Goal: Transaction & Acquisition: Purchase product/service

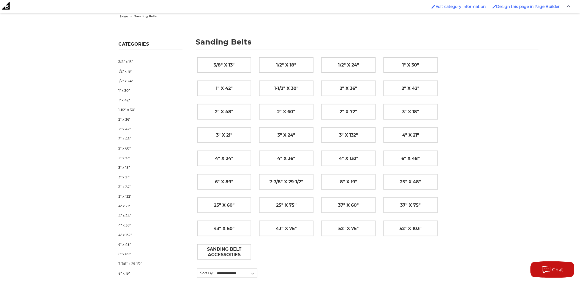
scroll to position [31, 0]
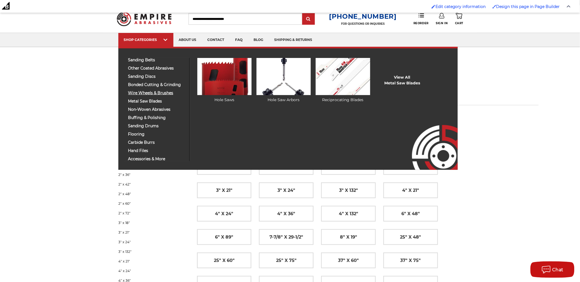
drag, startPoint x: 143, startPoint y: 95, endPoint x: 139, endPoint y: 92, distance: 5.7
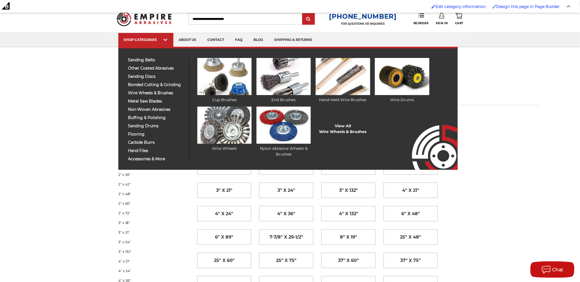
click at [146, 90] on div "sanding belts 3/8" x 13" 1/2" x 18" 1/2" x 24" 1" x 30" 1" x 42"" at bounding box center [156, 109] width 65 height 103
click at [148, 92] on span "wire wheels & brushes" at bounding box center [156, 93] width 57 height 4
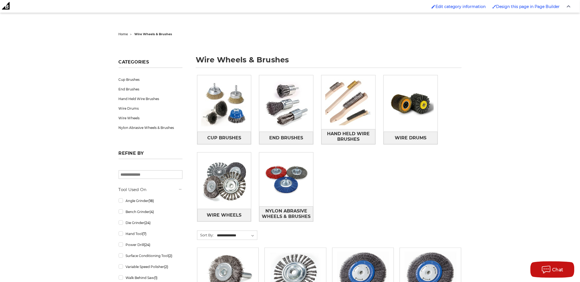
scroll to position [61, 0]
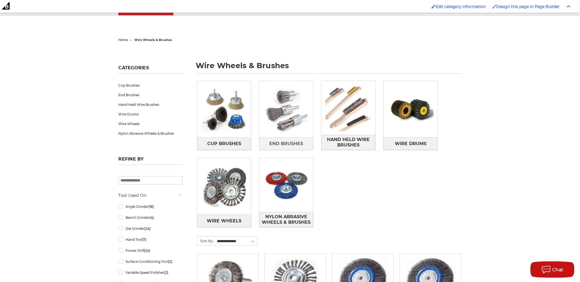
scroll to position [153, 0]
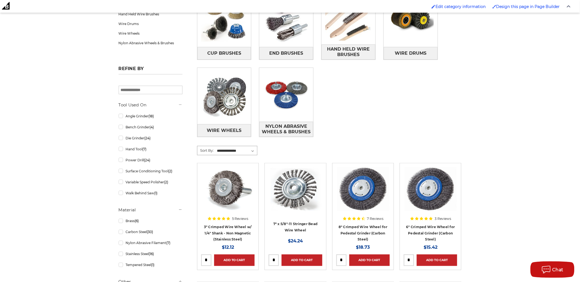
click at [240, 154] on select "**********" at bounding box center [236, 151] width 41 height 8
select select "**********"
click at [216, 147] on select "**********" at bounding box center [236, 151] width 41 height 8
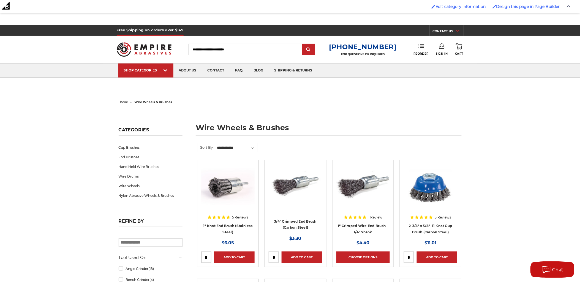
scroll to position [31, 0]
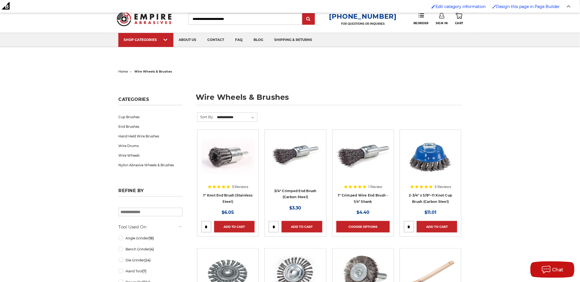
drag, startPoint x: 427, startPoint y: 157, endPoint x: 488, endPoint y: 180, distance: 66.0
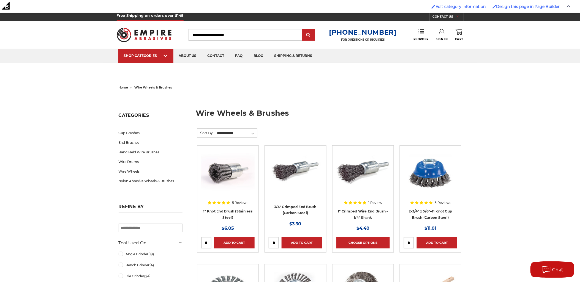
scroll to position [0, 0]
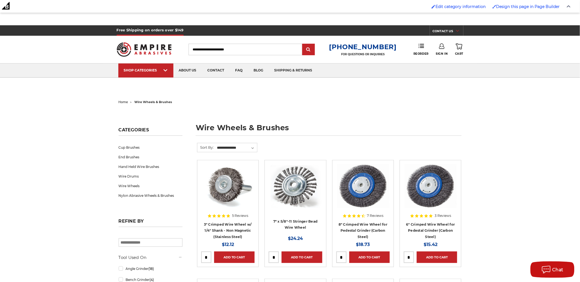
drag, startPoint x: 254, startPoint y: 140, endPoint x: 257, endPoint y: 122, distance: 18.9
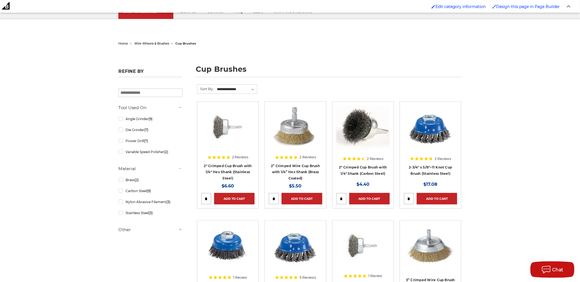
scroll to position [122, 0]
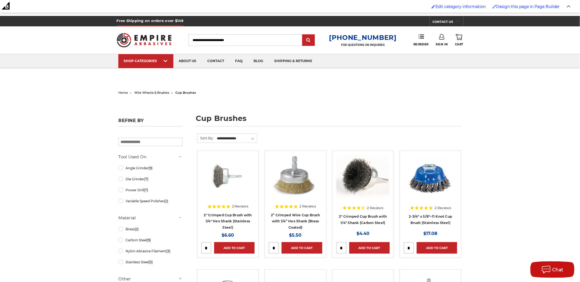
scroll to position [0, 0]
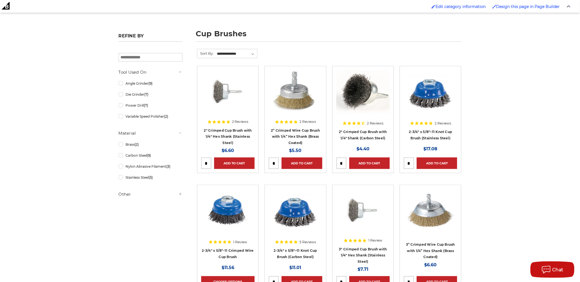
scroll to position [122, 0]
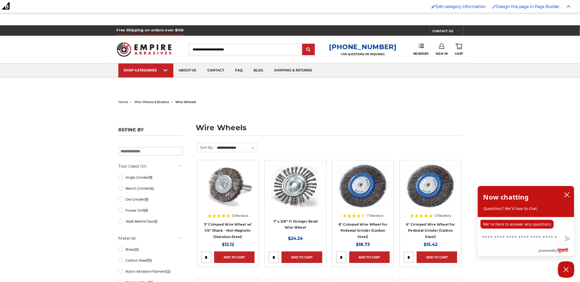
scroll to position [31, 0]
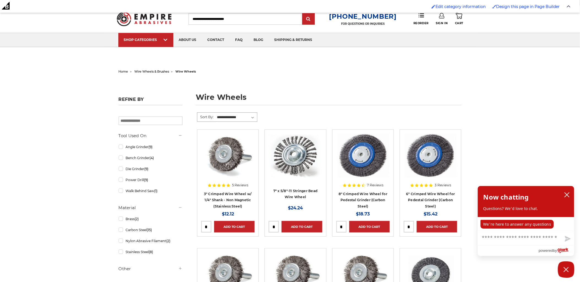
click at [248, 121] on div "**********" at bounding box center [227, 116] width 61 height 9
click at [246, 118] on select "**********" at bounding box center [236, 117] width 41 height 8
select select "**********"
click at [216, 113] on select "**********" at bounding box center [236, 117] width 41 height 8
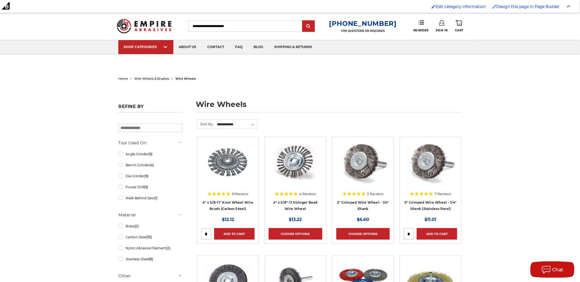
scroll to position [31, 0]
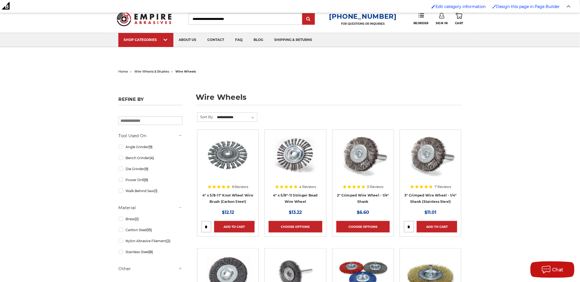
click at [284, 155] on img at bounding box center [294, 156] width 53 height 44
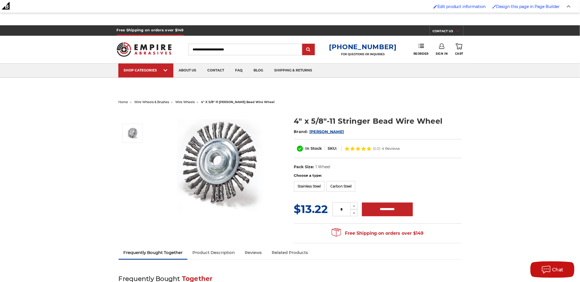
drag, startPoint x: 0, startPoint y: 0, endPoint x: 197, endPoint y: 153, distance: 249.7
click at [197, 153] on img at bounding box center [221, 165] width 110 height 110
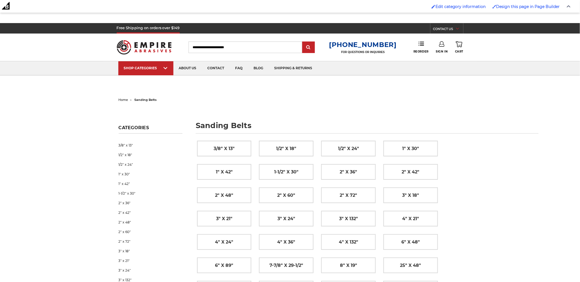
scroll to position [2, 0]
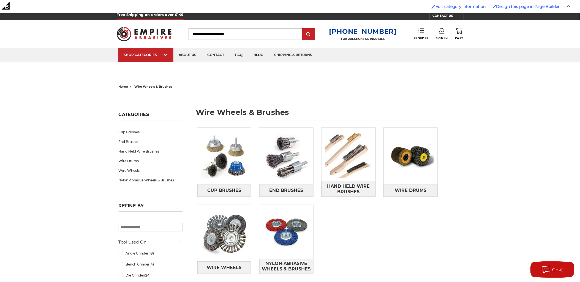
scroll to position [31, 0]
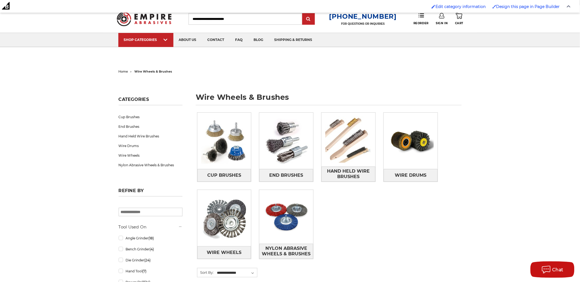
click at [432, 256] on div "Cup Brushes End Brushes Hand Held Wire Brushes Wire Drums Wire Wheels" at bounding box center [329, 190] width 272 height 163
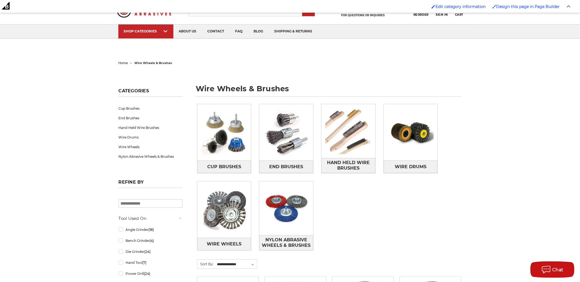
scroll to position [0, 0]
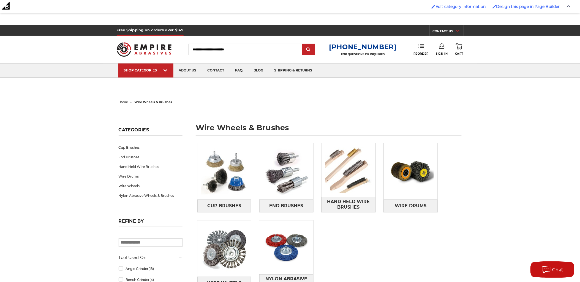
click at [262, 48] on input "Search" at bounding box center [245, 50] width 114 height 12
type input "**********"
click at [303, 44] on input "submit" at bounding box center [308, 49] width 11 height 11
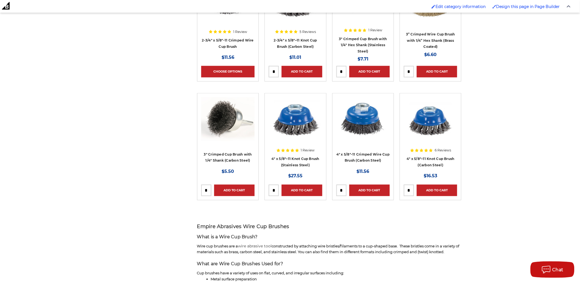
scroll to position [306, 0]
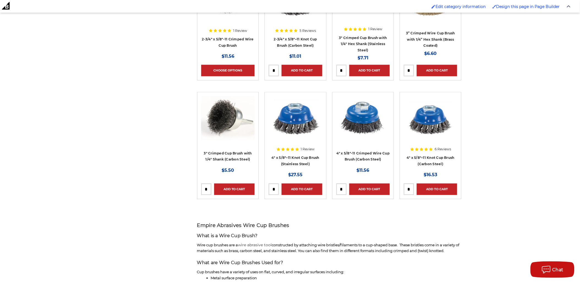
click at [363, 122] on img at bounding box center [362, 118] width 53 height 44
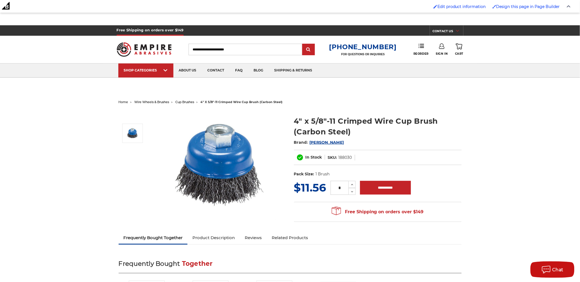
drag, startPoint x: 223, startPoint y: 160, endPoint x: 171, endPoint y: 155, distance: 51.6
click at [171, 155] on img at bounding box center [221, 165] width 110 height 110
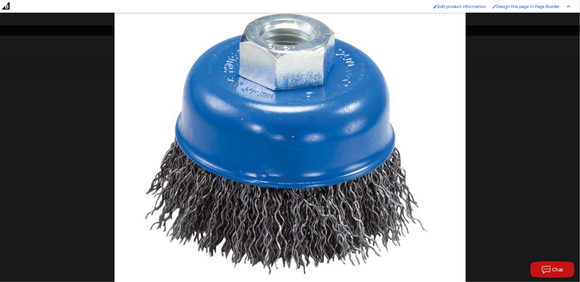
click at [382, 120] on img at bounding box center [289, 144] width 351 height 352
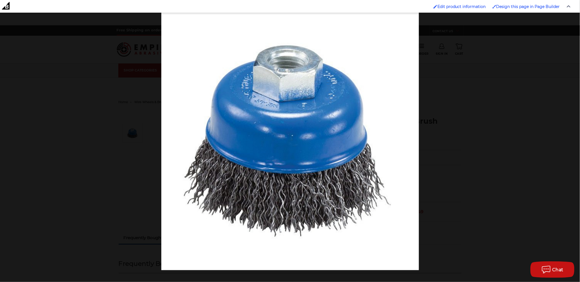
click at [468, 100] on div at bounding box center [451, 153] width 580 height 282
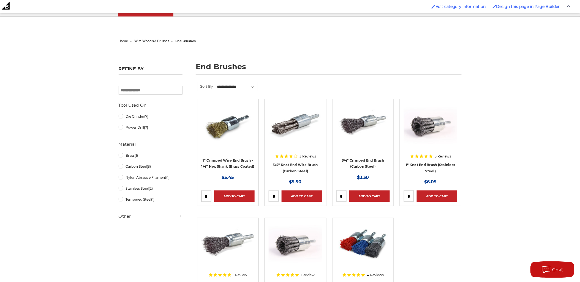
scroll to position [92, 0]
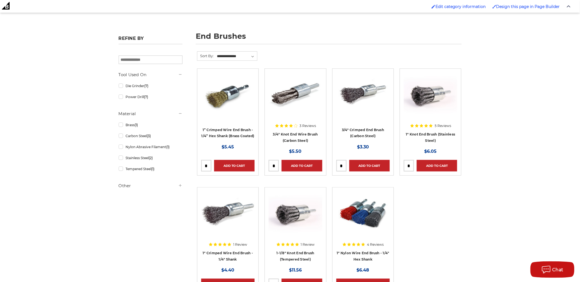
click at [228, 97] on img at bounding box center [227, 95] width 53 height 44
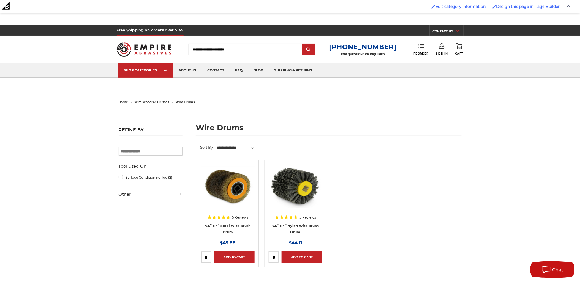
click at [243, 191] on img at bounding box center [227, 186] width 53 height 44
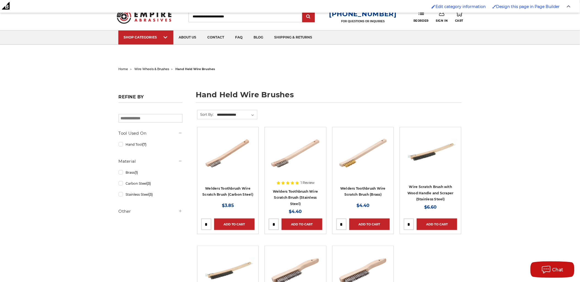
scroll to position [61, 0]
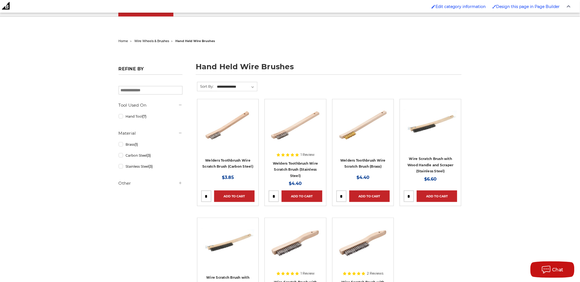
click at [295, 237] on img at bounding box center [294, 244] width 53 height 44
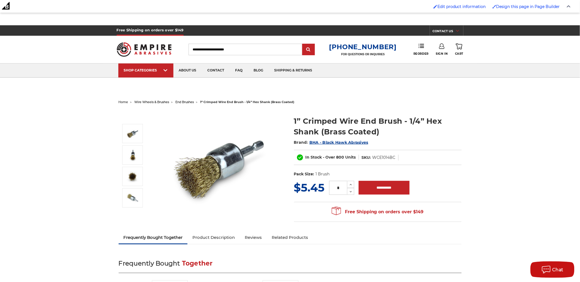
drag, startPoint x: 215, startPoint y: 155, endPoint x: 193, endPoint y: 158, distance: 22.9
click at [193, 158] on img at bounding box center [221, 165] width 110 height 110
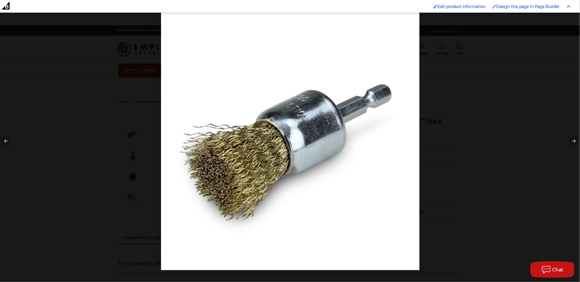
click at [140, 169] on div at bounding box center [290, 141] width 580 height 282
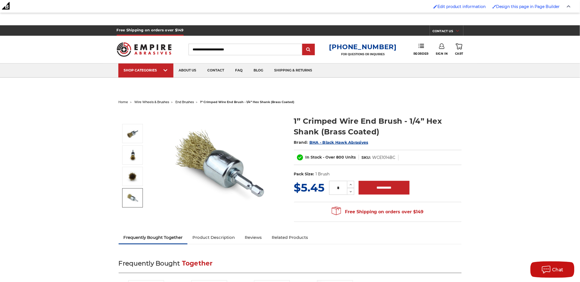
click at [129, 196] on img at bounding box center [133, 198] width 14 height 14
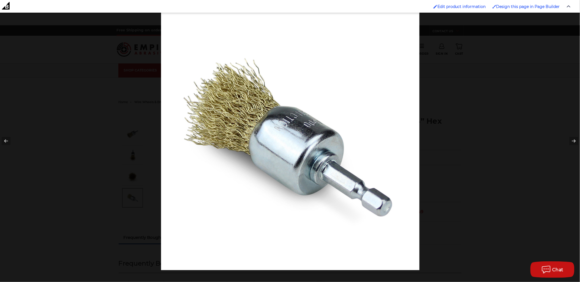
click at [114, 159] on div at bounding box center [290, 141] width 580 height 282
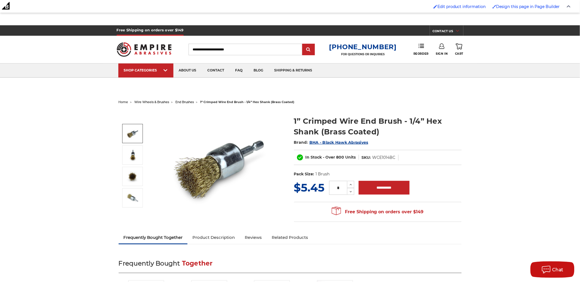
click at [192, 159] on img at bounding box center [221, 165] width 110 height 110
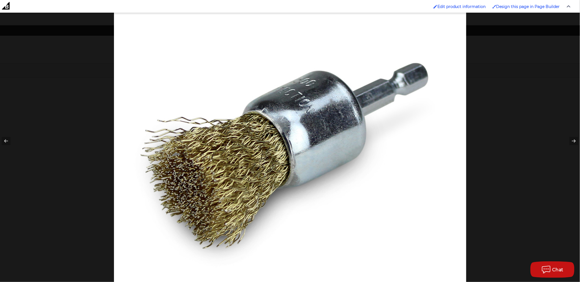
click at [502, 52] on div at bounding box center [404, 106] width 580 height 282
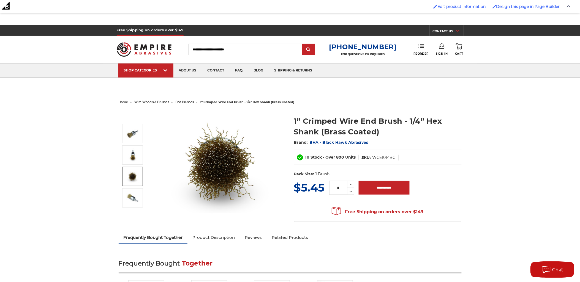
click at [129, 172] on img at bounding box center [133, 177] width 14 height 14
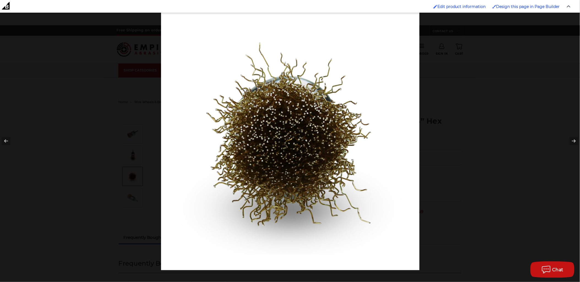
click at [458, 119] on div at bounding box center [451, 153] width 580 height 282
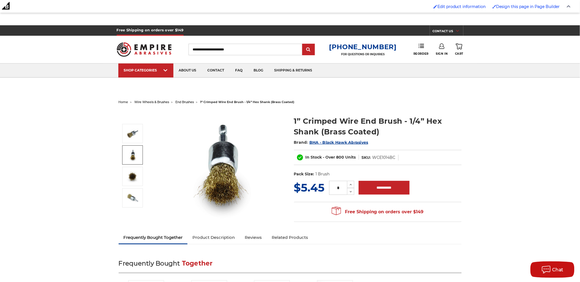
click at [131, 154] on img at bounding box center [133, 155] width 14 height 14
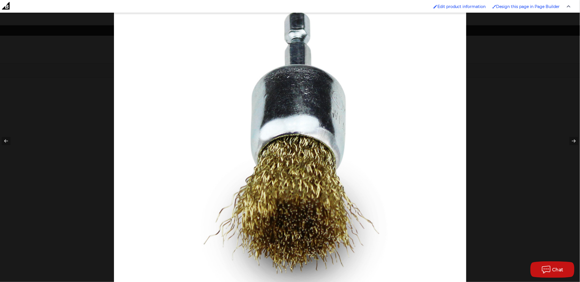
click at [495, 249] on div at bounding box center [290, 141] width 580 height 282
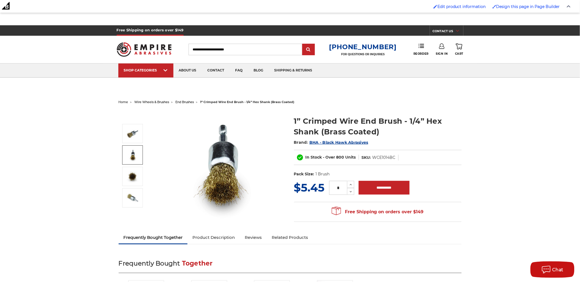
click at [183, 102] on span "end brushes" at bounding box center [184, 102] width 18 height 4
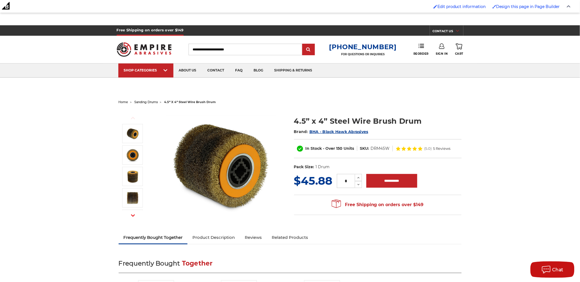
click at [206, 165] on img at bounding box center [221, 165] width 110 height 110
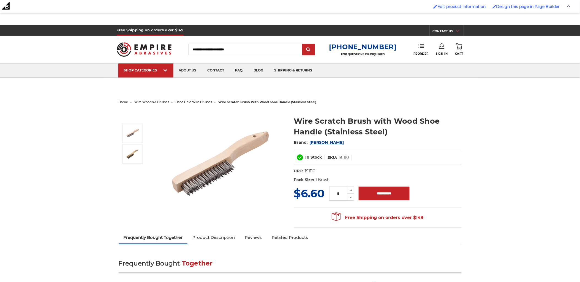
click at [223, 164] on img at bounding box center [221, 165] width 110 height 110
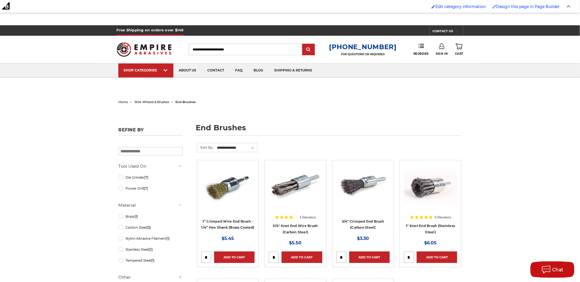
click at [257, 54] on input "Search" at bounding box center [245, 50] width 114 height 12
paste input "*******"
type input "*******"
click at [313, 46] on input "submit" at bounding box center [308, 49] width 11 height 11
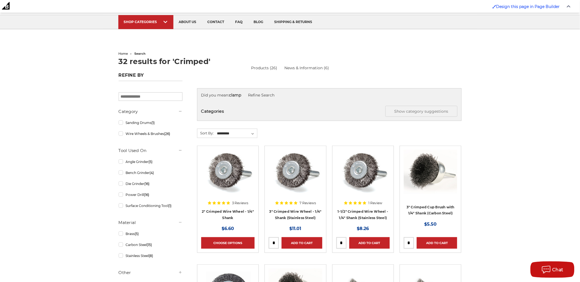
scroll to position [92, 0]
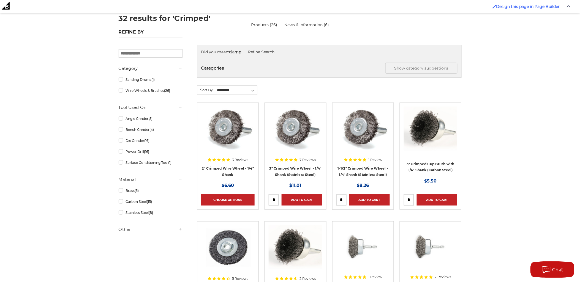
click at [435, 125] on img at bounding box center [429, 129] width 53 height 44
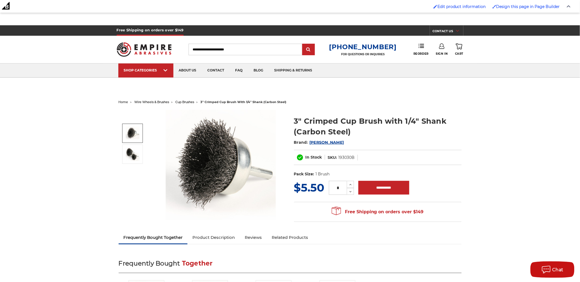
click at [216, 156] on img at bounding box center [221, 165] width 110 height 110
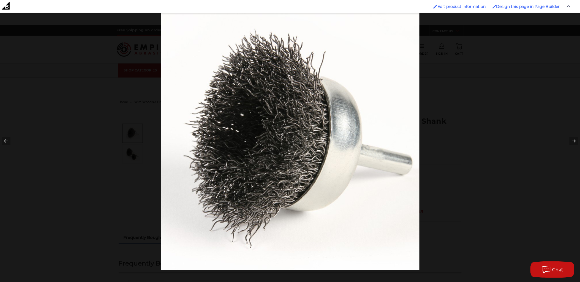
click at [486, 156] on div at bounding box center [451, 153] width 580 height 282
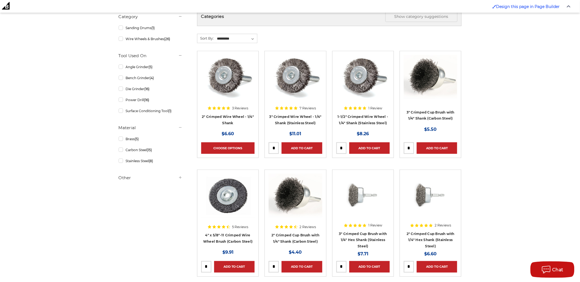
scroll to position [183, 0]
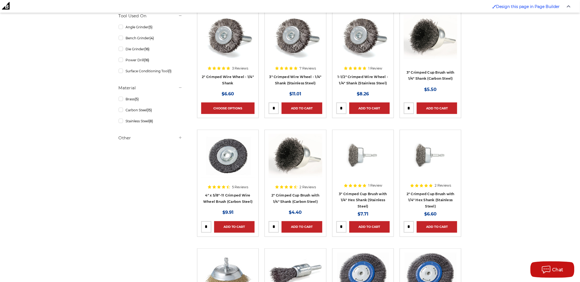
click at [440, 163] on img at bounding box center [429, 156] width 53 height 44
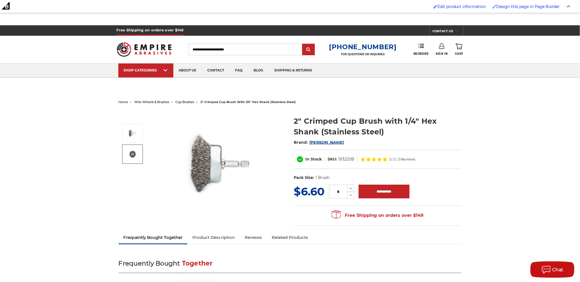
click at [124, 153] on link at bounding box center [132, 154] width 21 height 19
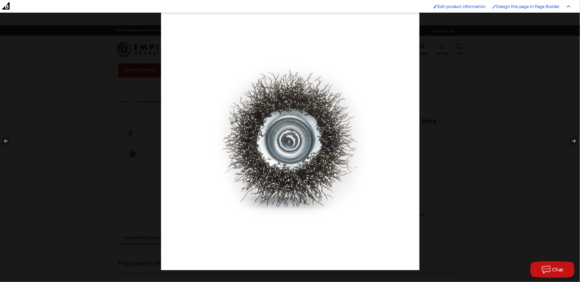
click at [457, 147] on div at bounding box center [451, 153] width 580 height 282
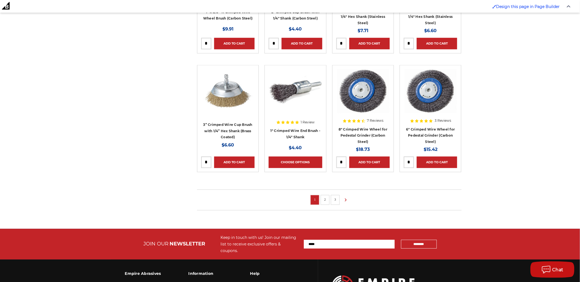
scroll to position [336, 0]
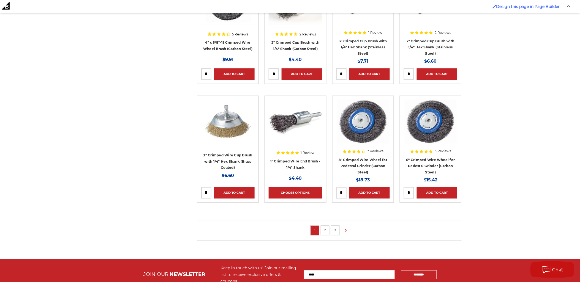
click at [281, 124] on img at bounding box center [294, 122] width 53 height 44
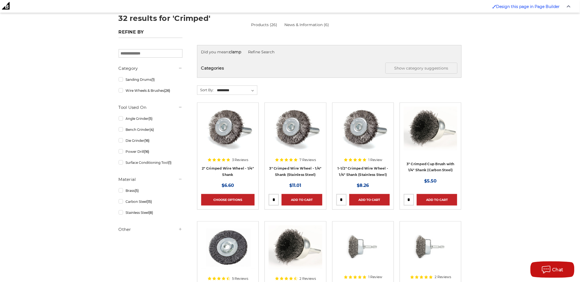
scroll to position [31, 0]
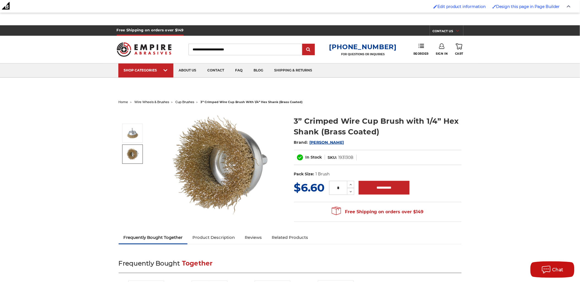
click at [236, 163] on img at bounding box center [221, 165] width 110 height 110
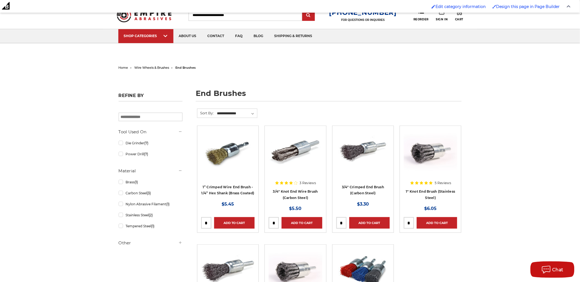
scroll to position [92, 0]
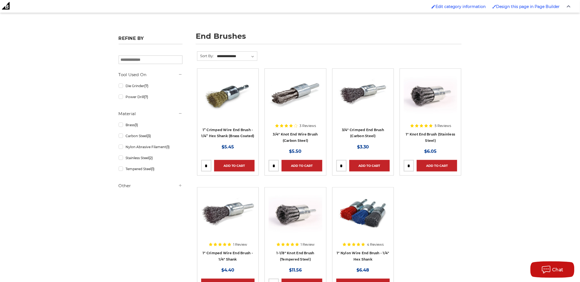
click at [307, 219] on img at bounding box center [294, 213] width 53 height 44
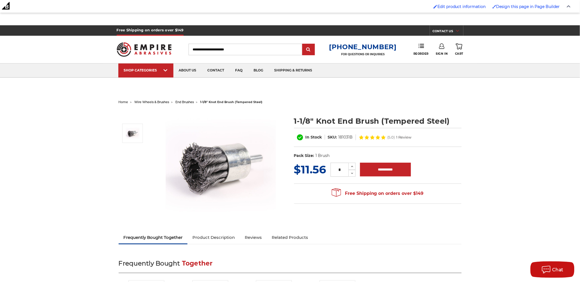
click at [238, 171] on img at bounding box center [221, 165] width 110 height 110
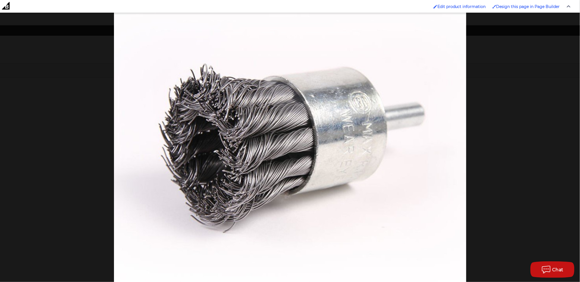
click at [560, 104] on div at bounding box center [404, 101] width 580 height 282
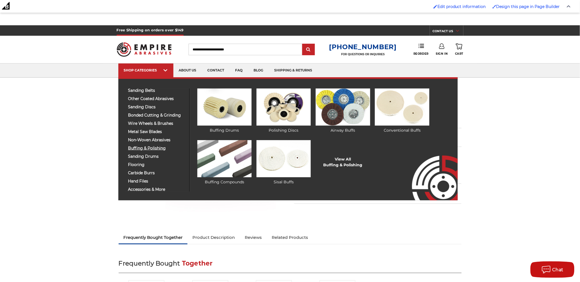
click at [147, 147] on span "buffing & polishing" at bounding box center [156, 148] width 57 height 4
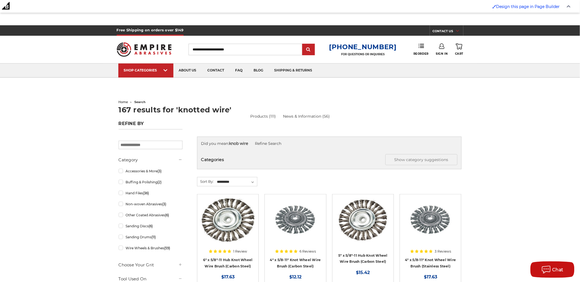
click at [236, 45] on input "Search" at bounding box center [245, 50] width 114 height 12
paste input "**********"
type input "**********"
click at [311, 50] on input "submit" at bounding box center [308, 49] width 11 height 11
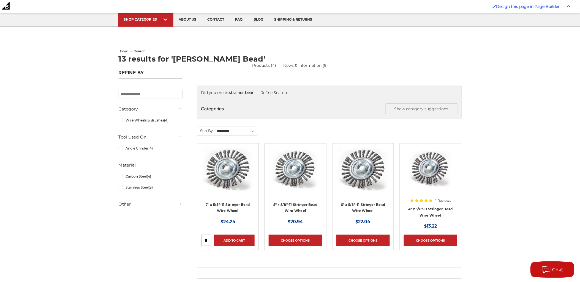
scroll to position [61, 0]
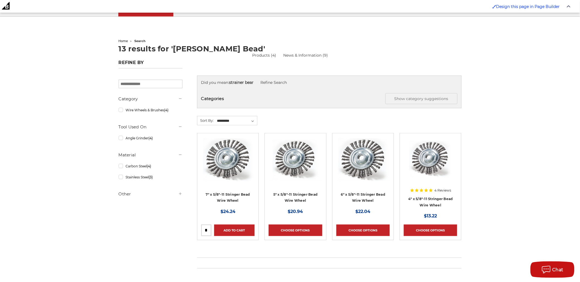
click at [243, 163] on img at bounding box center [227, 159] width 53 height 44
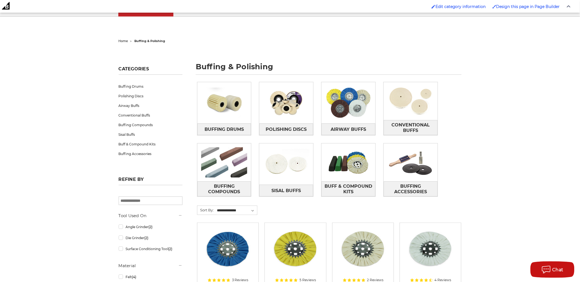
scroll to position [31, 0]
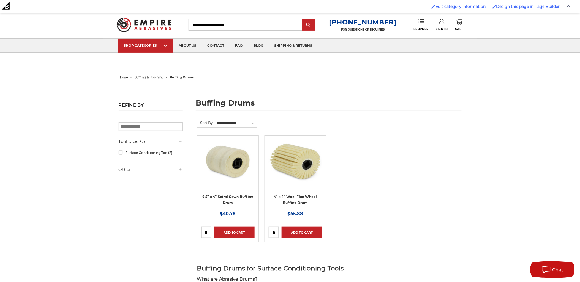
scroll to position [31, 0]
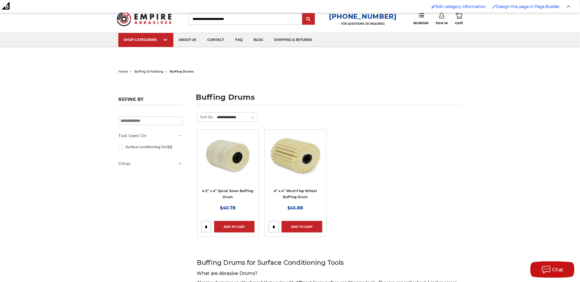
click at [220, 161] on img at bounding box center [227, 156] width 53 height 44
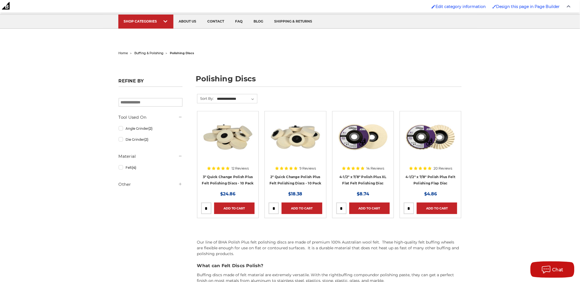
scroll to position [61, 0]
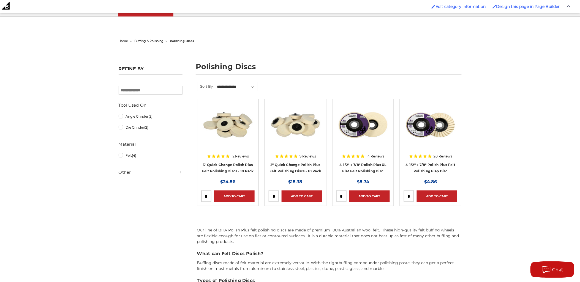
click at [424, 133] on img at bounding box center [429, 125] width 53 height 44
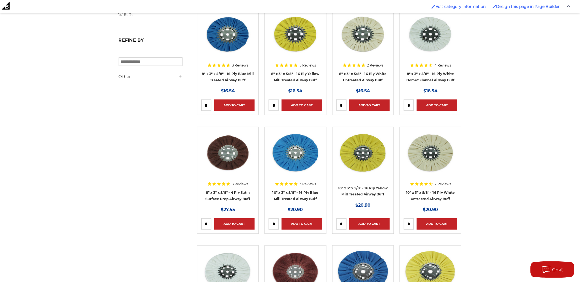
scroll to position [153, 0]
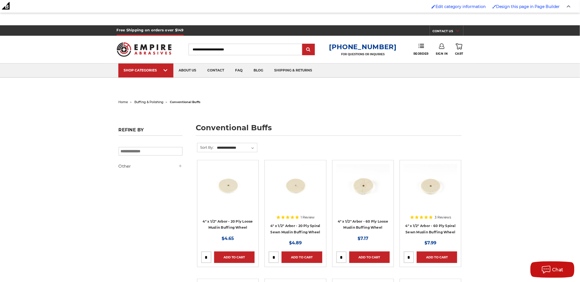
scroll to position [122, 0]
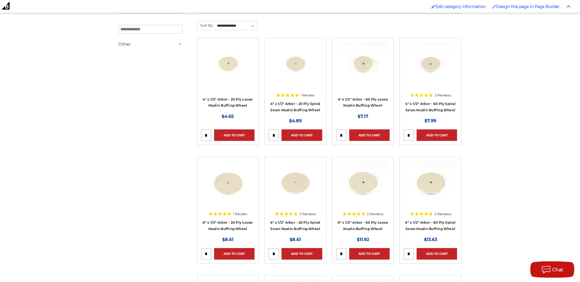
click at [362, 192] on img at bounding box center [362, 183] width 53 height 44
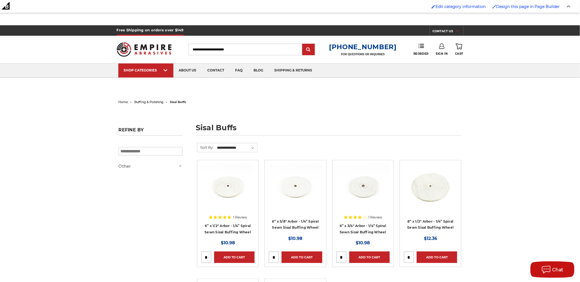
click at [425, 194] on img at bounding box center [429, 186] width 53 height 44
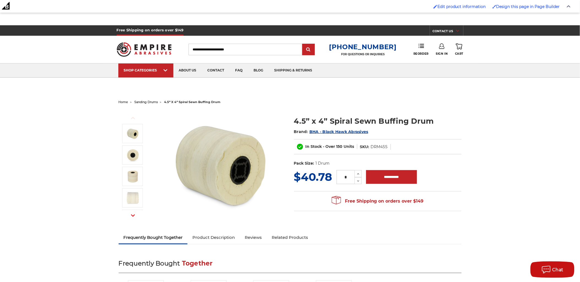
click at [234, 163] on img at bounding box center [221, 165] width 110 height 110
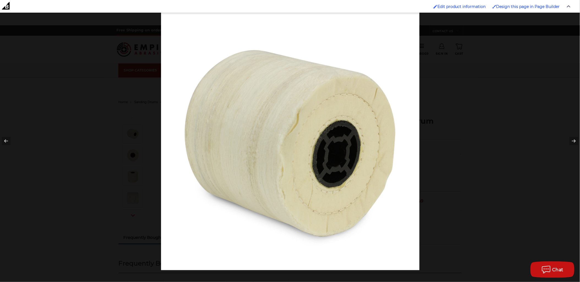
click at [484, 130] on div at bounding box center [451, 153] width 580 height 282
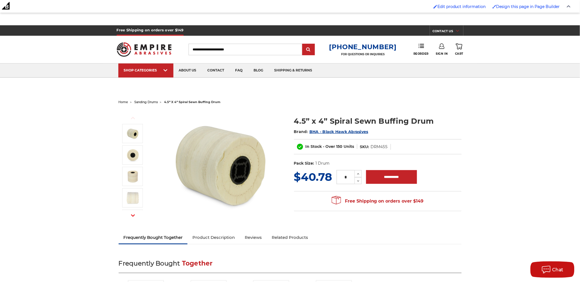
click at [210, 161] on img at bounding box center [221, 165] width 110 height 110
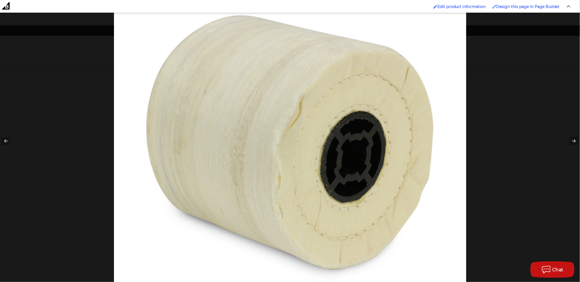
click at [497, 235] on div at bounding box center [404, 104] width 580 height 282
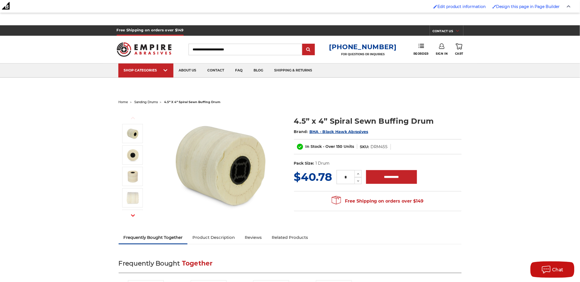
click at [340, 123] on h1 "4.5” x 4” Spiral Sewn Buffing Drum" at bounding box center [377, 121] width 167 height 11
drag, startPoint x: 340, startPoint y: 123, endPoint x: 410, endPoint y: 125, distance: 69.3
click at [410, 125] on h1 "4.5” x 4” Spiral Sewn Buffing Drum" at bounding box center [377, 121] width 167 height 11
copy h1 "Spiral Sewn Buffing Drum"
click at [156, 100] on span "sanding drums" at bounding box center [145, 102] width 23 height 4
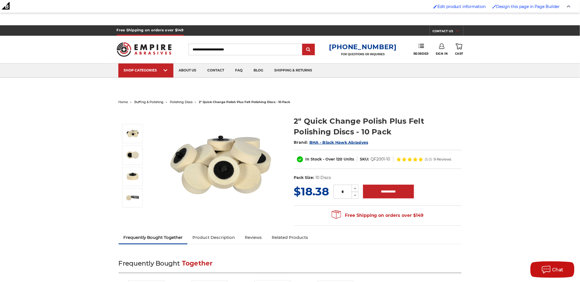
click at [196, 171] on img at bounding box center [221, 165] width 110 height 110
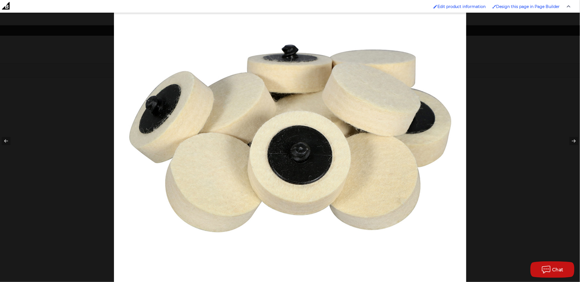
click at [87, 78] on div at bounding box center [290, 141] width 580 height 282
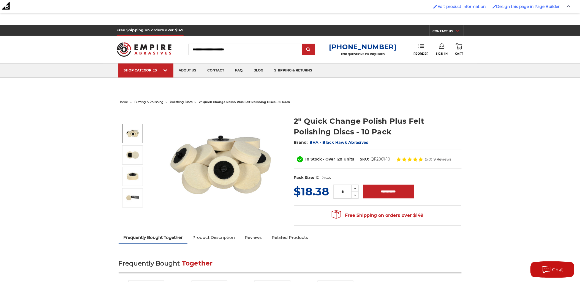
click at [183, 156] on img at bounding box center [221, 165] width 110 height 110
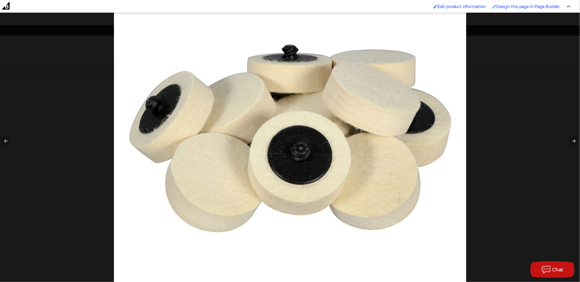
click at [89, 63] on div at bounding box center [290, 141] width 580 height 282
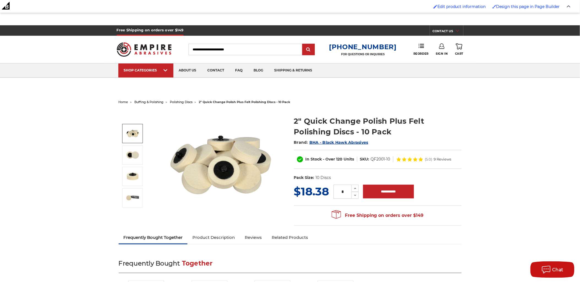
click at [373, 119] on h1 "2" Quick Change Polish Plus Felt Polishing Discs - 10 Pack" at bounding box center [377, 126] width 167 height 21
drag, startPoint x: 373, startPoint y: 119, endPoint x: 354, endPoint y: 129, distance: 21.5
click at [354, 129] on h1 "2" Quick Change Polish Plus Felt Polishing Discs - 10 Pack" at bounding box center [377, 126] width 167 height 21
click at [351, 130] on h1 "2" Quick Change Polish Plus Felt Polishing Discs - 10 Pack" at bounding box center [377, 126] width 167 height 21
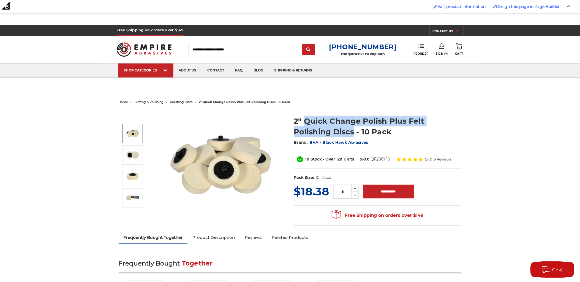
drag, startPoint x: 351, startPoint y: 130, endPoint x: 317, endPoint y: 121, distance: 34.6
click at [317, 121] on h1 "2" Quick Change Polish Plus Felt Polishing Discs - 10 Pack" at bounding box center [377, 126] width 167 height 21
copy h1 "Quick Change Polish Plus Felt Polishing Discs"
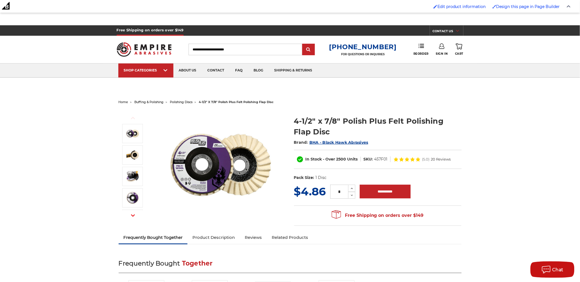
click at [181, 168] on img at bounding box center [221, 165] width 110 height 110
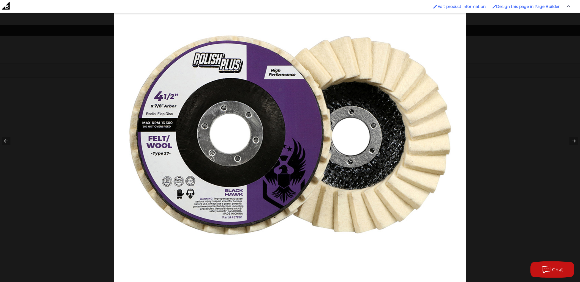
click at [73, 53] on div at bounding box center [290, 141] width 580 height 282
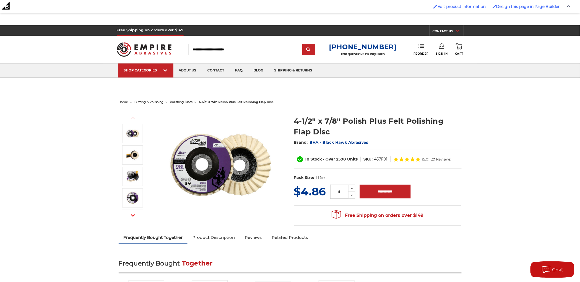
click at [135, 213] on button "Next" at bounding box center [132, 216] width 13 height 12
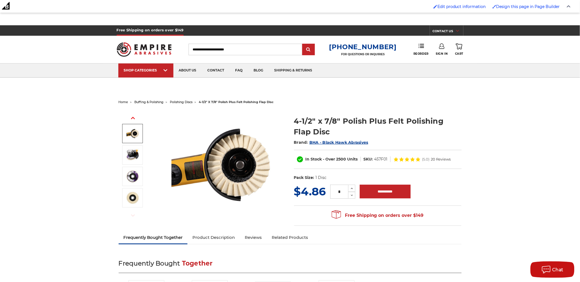
click at [135, 118] on button "Previous" at bounding box center [132, 118] width 13 height 12
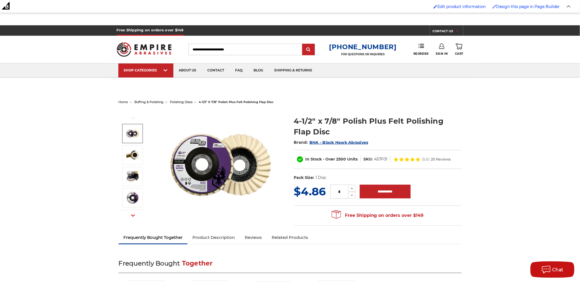
click at [194, 157] on img at bounding box center [221, 165] width 110 height 110
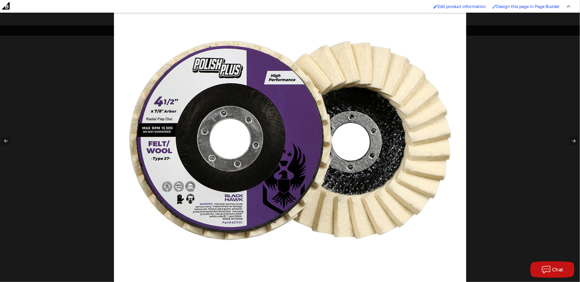
click at [89, 109] on div at bounding box center [290, 141] width 580 height 282
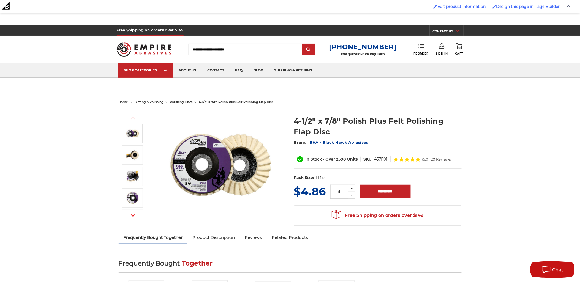
click at [359, 119] on h1 "4-1/2" x 7/8" Polish Plus Felt Polishing Flap Disc" at bounding box center [377, 126] width 167 height 21
drag, startPoint x: 359, startPoint y: 119, endPoint x: 306, endPoint y: 131, distance: 54.9
click at [306, 131] on h1 "4-1/2" x 7/8" Polish Plus Felt Polishing Flap Disc" at bounding box center [377, 126] width 167 height 21
copy h1 "Polish Plus Felt Polishing Flap Disc"
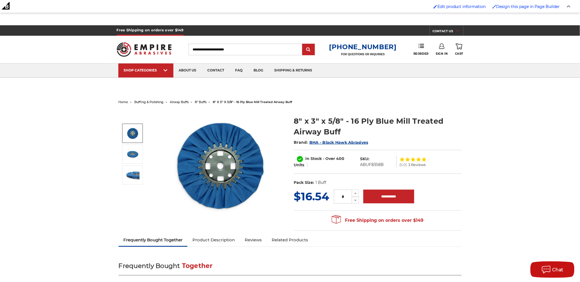
click at [207, 152] on img at bounding box center [221, 165] width 110 height 110
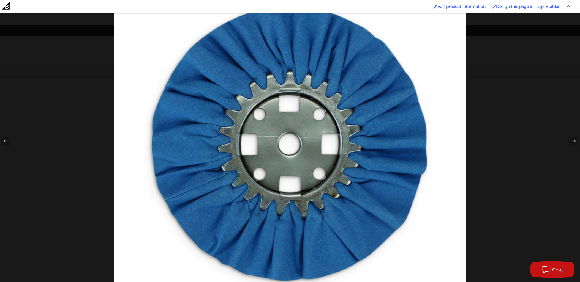
click at [532, 131] on div at bounding box center [404, 106] width 580 height 282
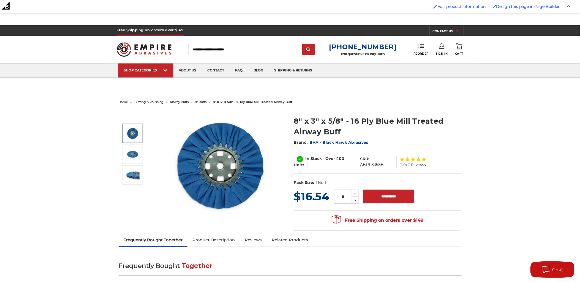
click at [223, 162] on img at bounding box center [221, 165] width 110 height 110
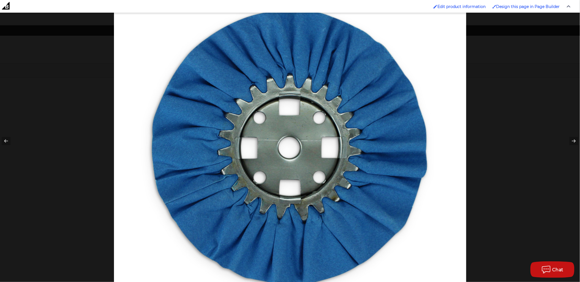
click at [462, 86] on img at bounding box center [290, 144] width 352 height 352
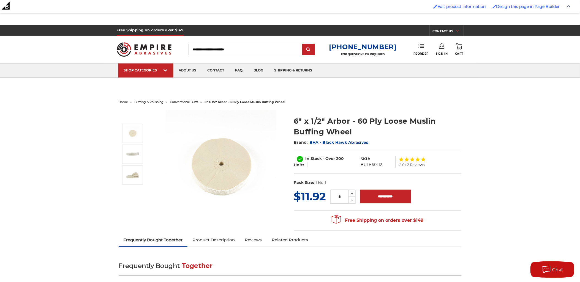
click at [240, 164] on img at bounding box center [221, 165] width 110 height 110
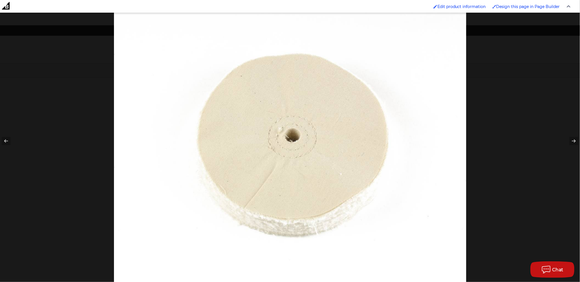
click at [495, 84] on div at bounding box center [404, 104] width 580 height 282
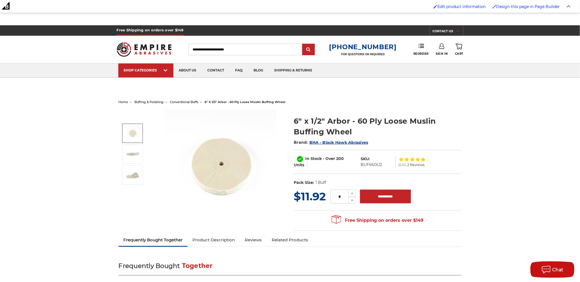
click at [181, 102] on span "conventional buffs" at bounding box center [184, 102] width 28 height 4
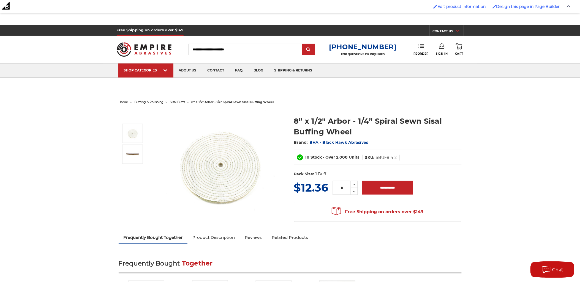
click at [216, 152] on img at bounding box center [221, 165] width 110 height 110
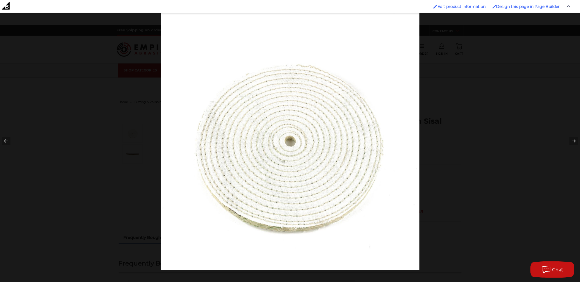
click at [65, 85] on div at bounding box center [290, 141] width 580 height 282
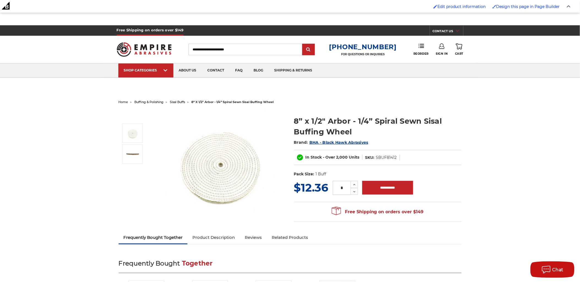
click at [177, 103] on span "sisal buffs" at bounding box center [177, 102] width 15 height 4
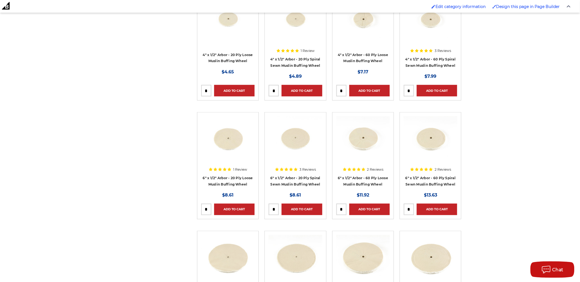
scroll to position [214, 0]
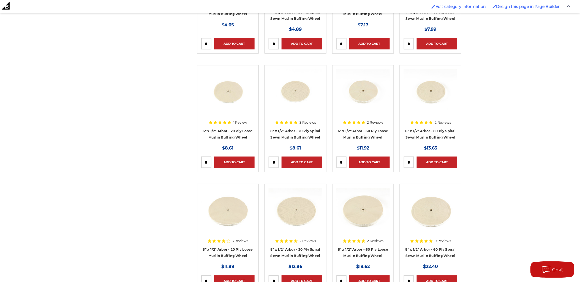
click at [428, 203] on img at bounding box center [429, 210] width 53 height 44
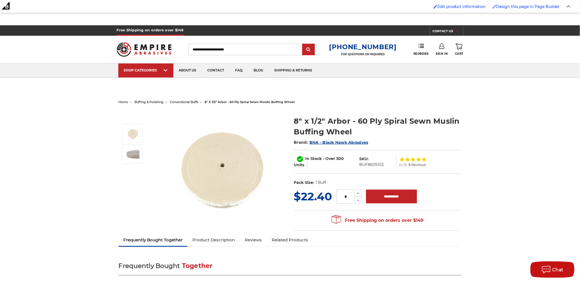
click at [241, 174] on img at bounding box center [221, 165] width 110 height 110
click at [442, 116] on h1 "8" x 1/2" Arbor - 60 Ply Spiral Sewn Muslin Buffing Wheel" at bounding box center [377, 126] width 167 height 21
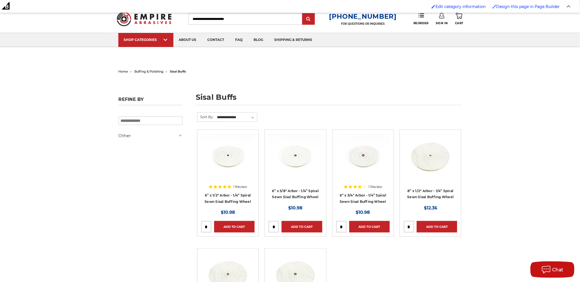
scroll to position [92, 0]
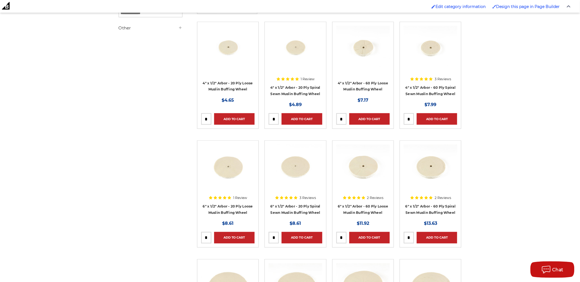
scroll to position [122, 0]
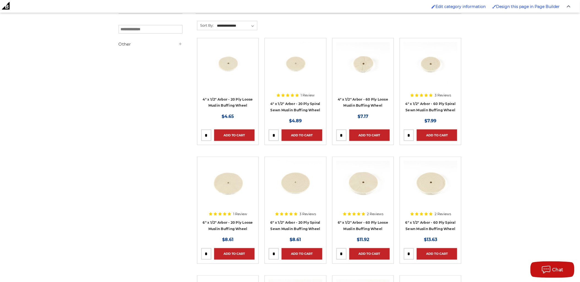
click at [372, 189] on img at bounding box center [362, 183] width 53 height 44
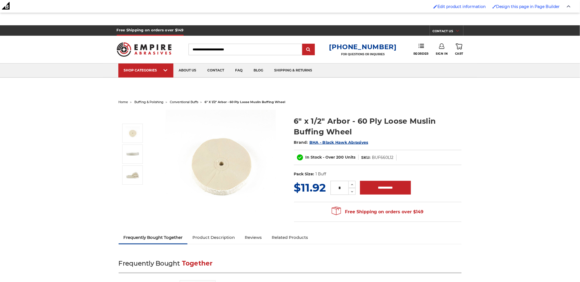
click at [235, 179] on img at bounding box center [221, 165] width 110 height 110
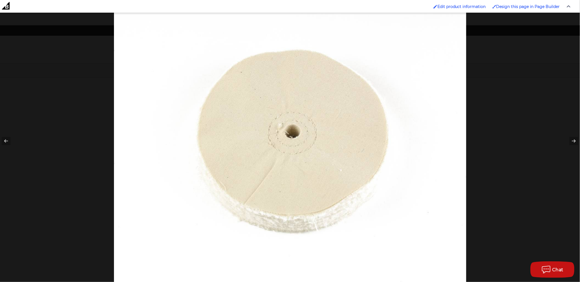
click at [490, 150] on div at bounding box center [404, 101] width 580 height 282
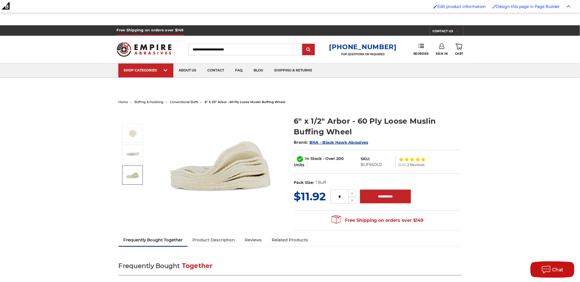
click at [207, 173] on img at bounding box center [221, 165] width 110 height 110
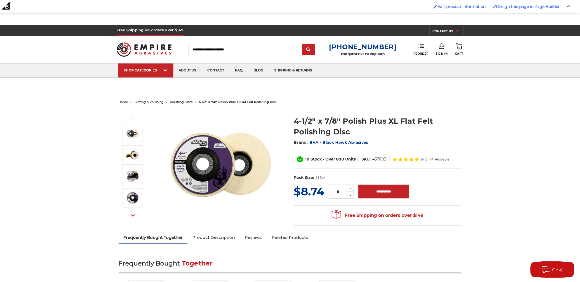
click at [358, 119] on h1 "4-1/2" x 7/8" Polish Plus XL Flat Felt Polishing Disc" at bounding box center [377, 126] width 167 height 21
drag, startPoint x: 358, startPoint y: 119, endPoint x: 351, endPoint y: 130, distance: 13.4
click at [351, 130] on h1 "4-1/2" x 7/8" Polish Plus XL Flat Felt Polishing Disc" at bounding box center [377, 126] width 167 height 21
copy div "Polish Plus XL Flat Felt Polishing Disc"
click at [243, 157] on img at bounding box center [221, 165] width 110 height 110
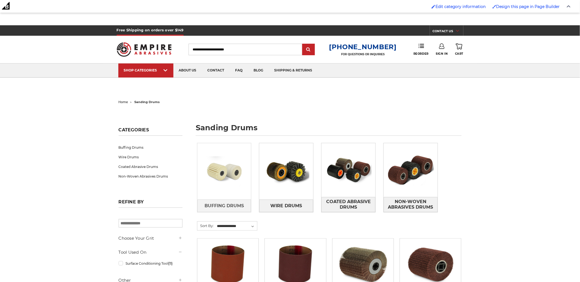
click at [238, 168] on img at bounding box center [224, 172] width 54 height 38
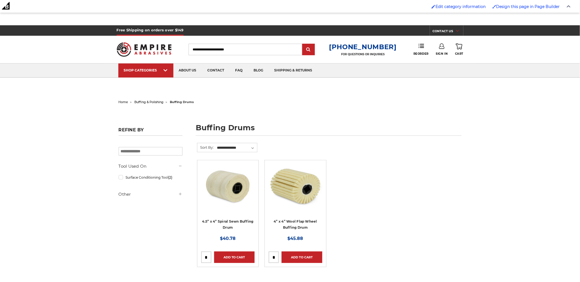
click at [296, 189] on img at bounding box center [294, 186] width 53 height 44
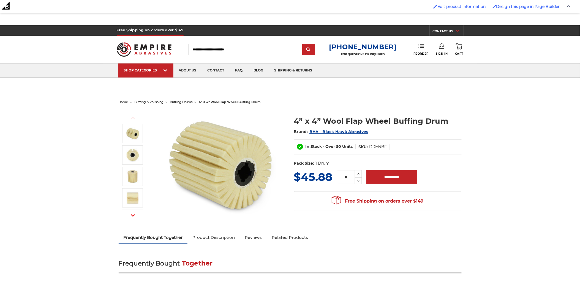
click at [326, 119] on h1 "4” x 4” Wool Flap Wheel Buffing Drum" at bounding box center [377, 121] width 167 height 11
drag, startPoint x: 326, startPoint y: 119, endPoint x: 441, endPoint y: 122, distance: 115.6
click at [442, 122] on h1 "4” x 4” Wool Flap Wheel Buffing Drum" at bounding box center [377, 121] width 167 height 11
click at [441, 122] on h1 "4” x 4” Wool Flap Wheel Buffing Drum" at bounding box center [377, 121] width 167 height 11
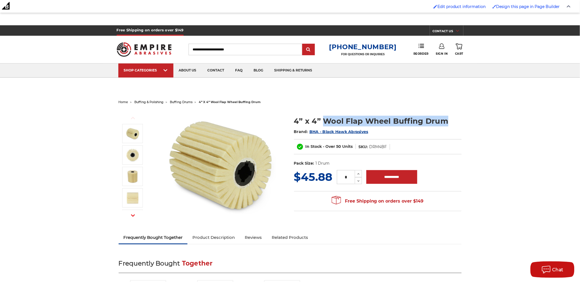
drag, startPoint x: 441, startPoint y: 122, endPoint x: 328, endPoint y: 121, distance: 113.3
click at [328, 121] on h1 "4” x 4” Wool Flap Wheel Buffing Drum" at bounding box center [377, 121] width 167 height 11
copy h1 "Wool Flap Wheel Buffing Drum"
click at [236, 149] on img at bounding box center [221, 165] width 110 height 110
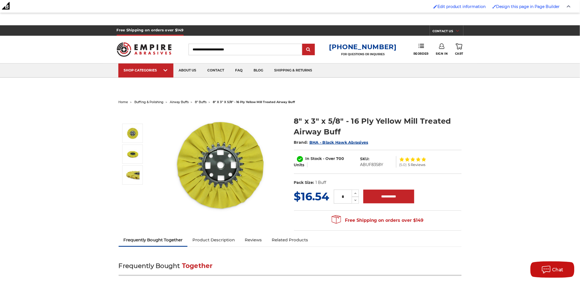
click at [227, 160] on img at bounding box center [221, 165] width 110 height 110
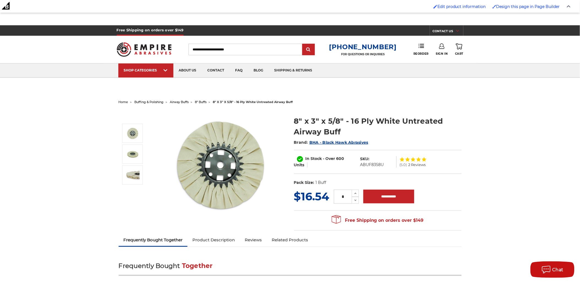
click at [197, 167] on img at bounding box center [221, 165] width 110 height 110
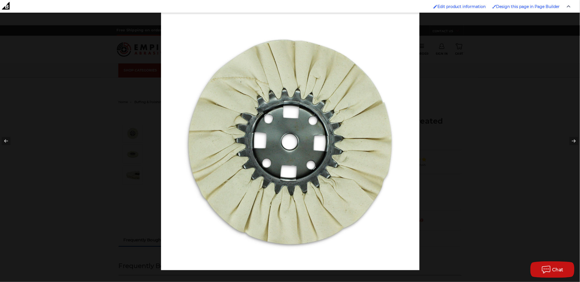
click at [142, 156] on div at bounding box center [290, 141] width 580 height 282
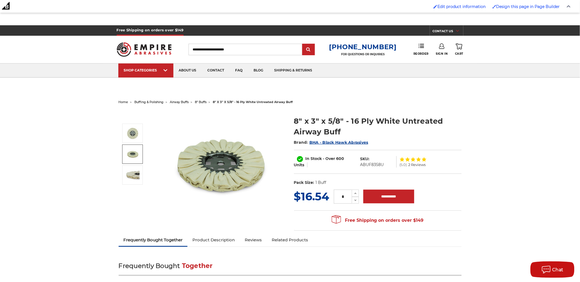
click at [139, 157] on img at bounding box center [133, 154] width 14 height 14
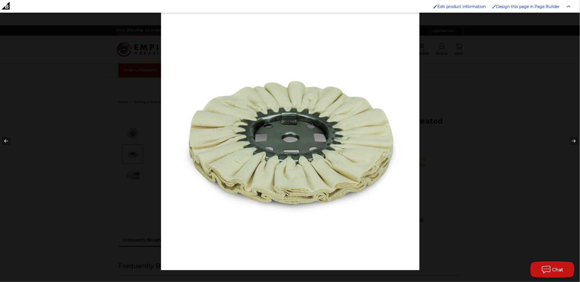
click at [278, 150] on img at bounding box center [290, 141] width 258 height 258
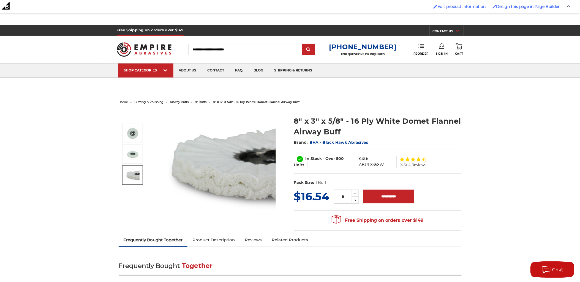
click at [135, 173] on img at bounding box center [133, 175] width 14 height 14
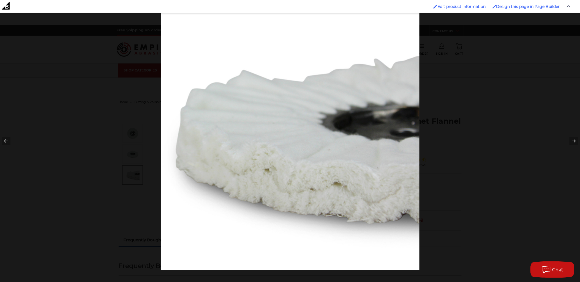
click at [103, 162] on div at bounding box center [290, 141] width 580 height 282
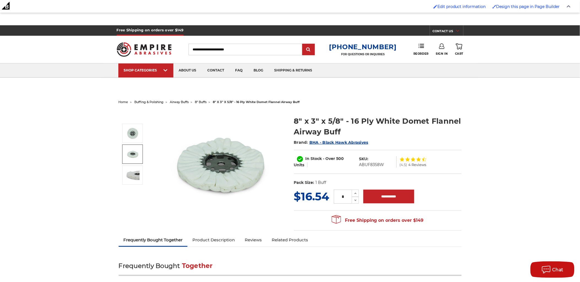
click at [197, 159] on img at bounding box center [221, 165] width 110 height 110
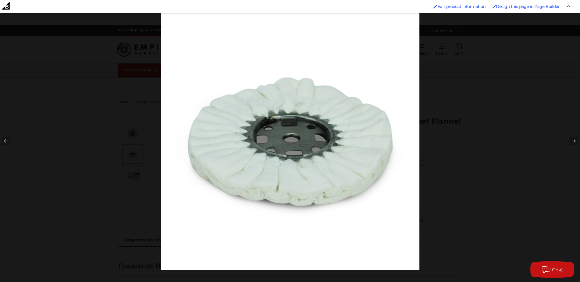
click at [133, 138] on div at bounding box center [290, 141] width 580 height 282
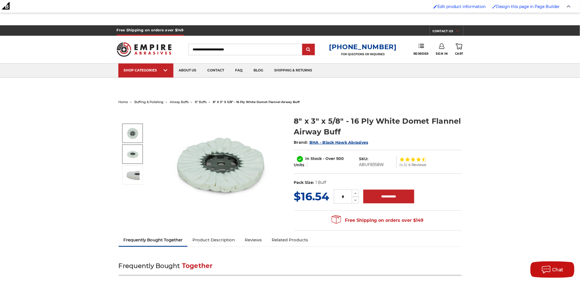
click at [133, 136] on img at bounding box center [133, 134] width 14 height 14
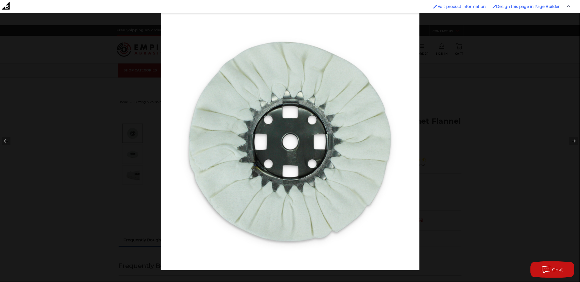
click at [235, 144] on img at bounding box center [290, 141] width 258 height 258
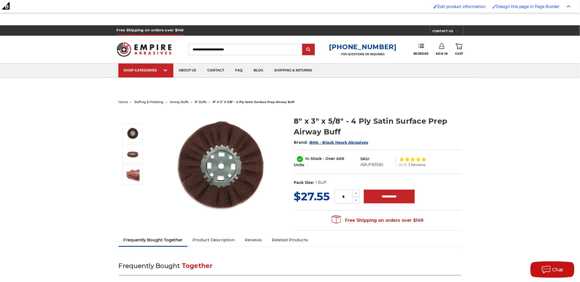
click at [228, 147] on img at bounding box center [221, 165] width 110 height 110
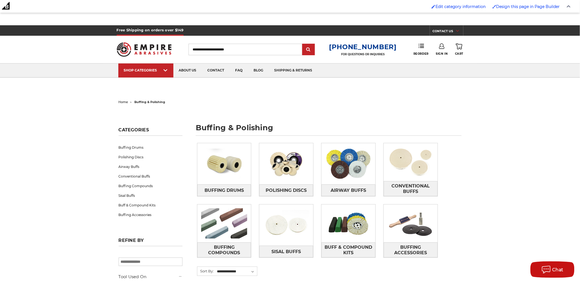
click at [249, 124] on h1 "buffing & polishing" at bounding box center [329, 130] width 266 height 12
copy div "buffing & polishing"
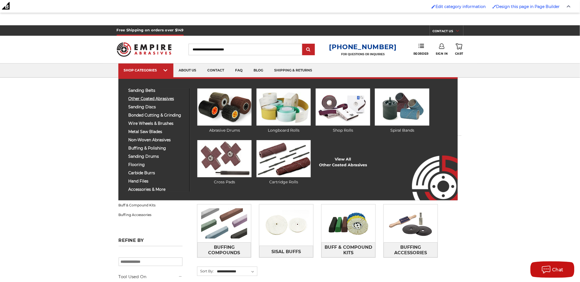
click at [142, 98] on span "other coated abrasives" at bounding box center [156, 99] width 57 height 4
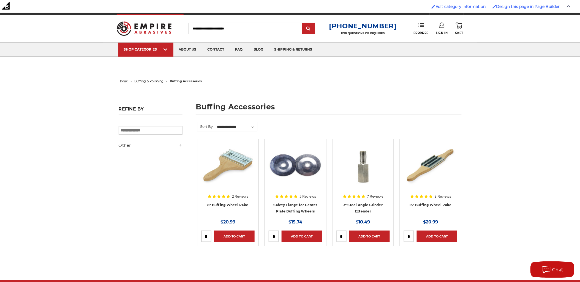
scroll to position [31, 0]
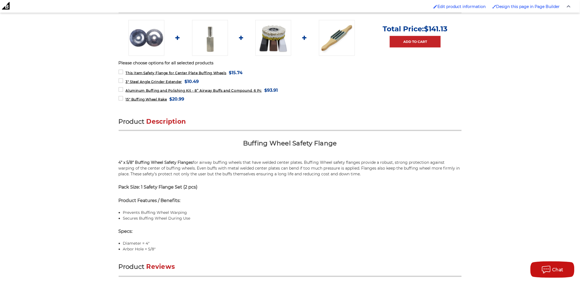
scroll to position [275, 0]
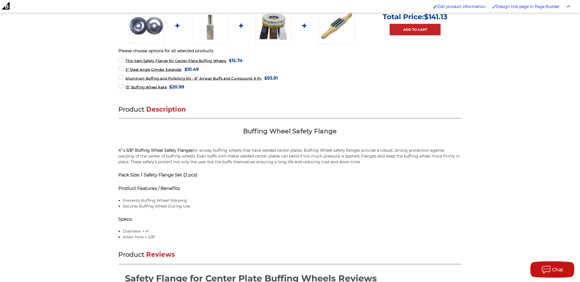
drag, startPoint x: 355, startPoint y: 150, endPoint x: 446, endPoint y: 158, distance: 90.8
click at [446, 158] on p "4” x 5/8” Buffing Wheel Safety Flanges for airway buffing wheels that have weld…" at bounding box center [290, 156] width 343 height 17
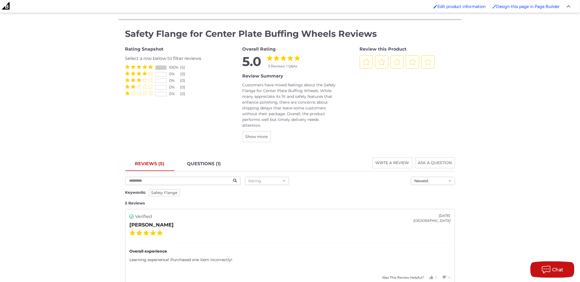
scroll to position [0, 0]
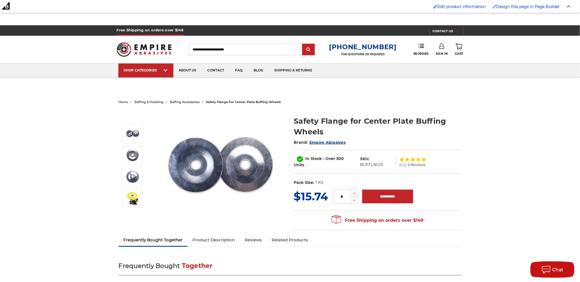
click at [322, 125] on h1 "Safety Flange for Center Plate Buffing Wheels" at bounding box center [377, 126] width 167 height 21
click at [314, 128] on h1 "Safety Flange for Center Plate Buffing Wheels" at bounding box center [377, 126] width 167 height 21
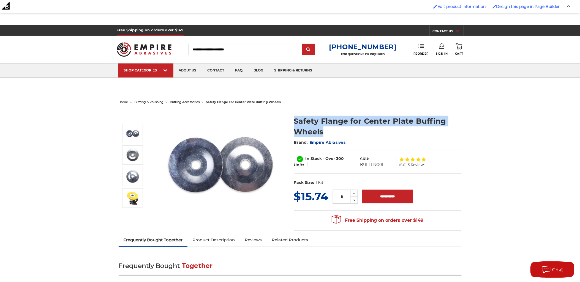
click at [314, 128] on h1 "Safety Flange for Center Plate Buffing Wheels" at bounding box center [377, 126] width 167 height 21
copy div "Safety Flange for Center Plate Buffing Wheels"
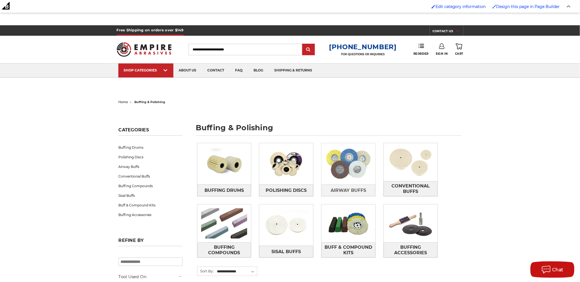
click at [337, 170] on img at bounding box center [348, 164] width 54 height 38
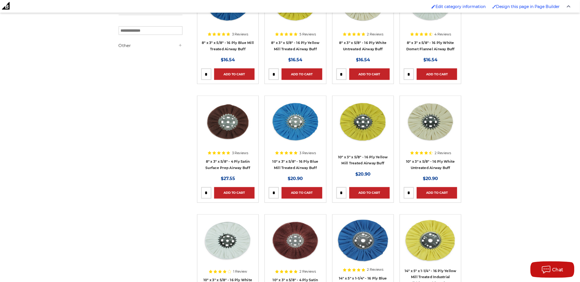
click at [369, 125] on img at bounding box center [362, 122] width 53 height 44
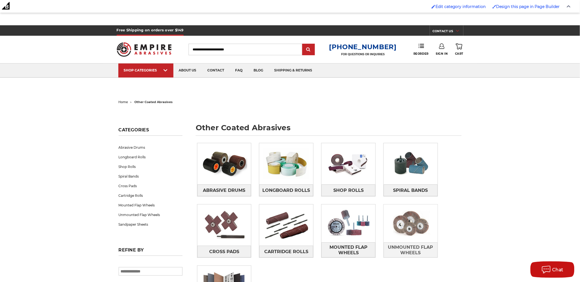
click at [420, 232] on img at bounding box center [410, 224] width 54 height 38
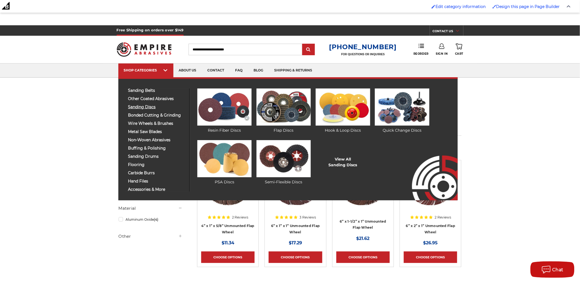
click at [147, 108] on span "sanding discs" at bounding box center [156, 107] width 57 height 4
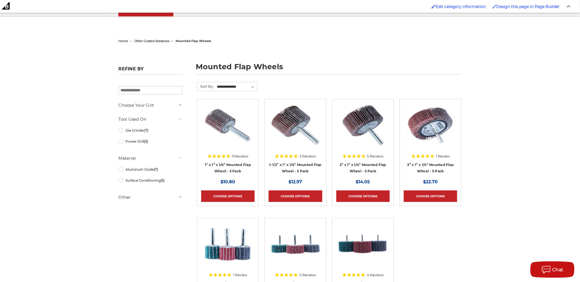
scroll to position [92, 0]
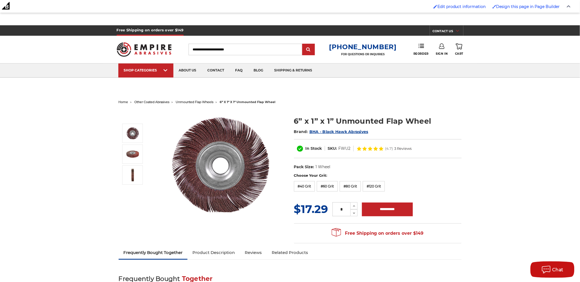
click at [221, 158] on img at bounding box center [221, 165] width 110 height 110
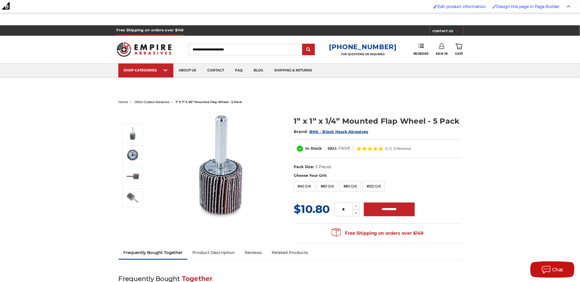
click at [229, 185] on img at bounding box center [221, 165] width 110 height 110
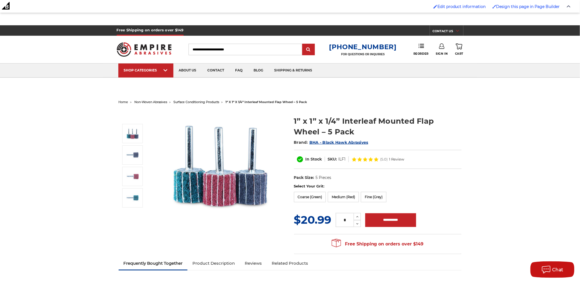
click at [244, 167] on img at bounding box center [221, 165] width 110 height 110
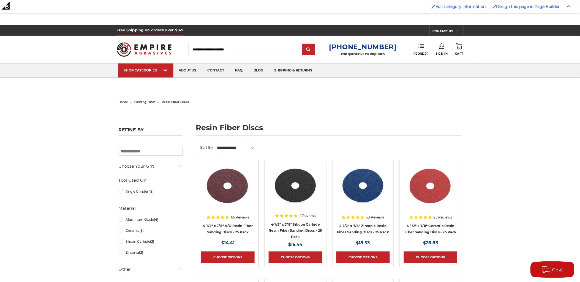
click at [375, 192] on img at bounding box center [362, 186] width 53 height 44
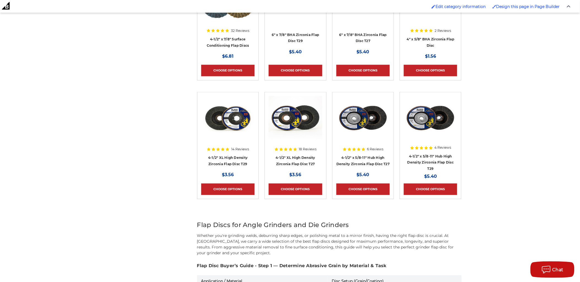
scroll to position [122, 0]
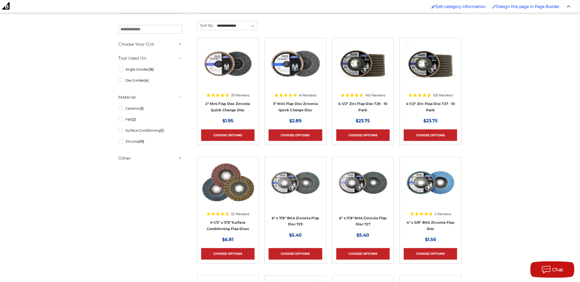
click at [373, 68] on img at bounding box center [362, 64] width 53 height 44
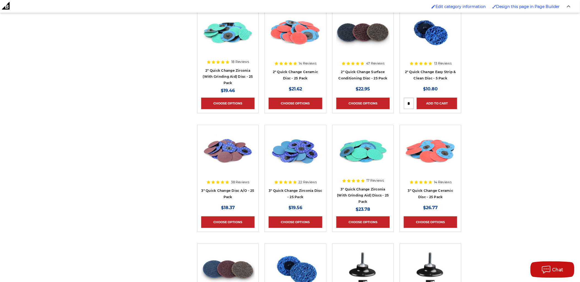
scroll to position [519, 0]
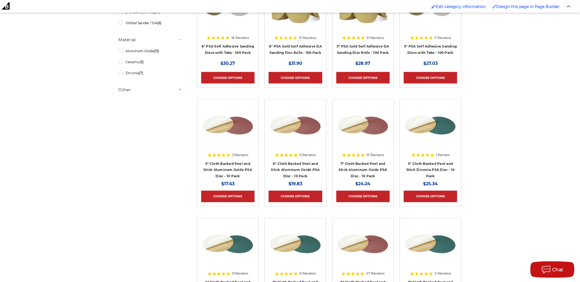
scroll to position [183, 0]
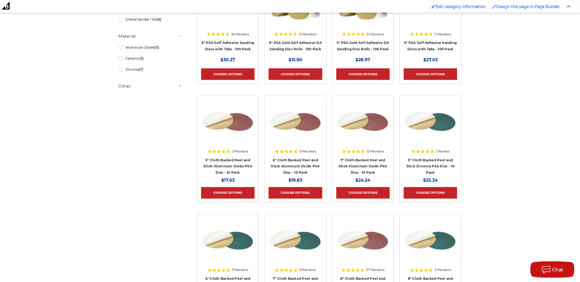
click at [431, 127] on img at bounding box center [429, 122] width 53 height 44
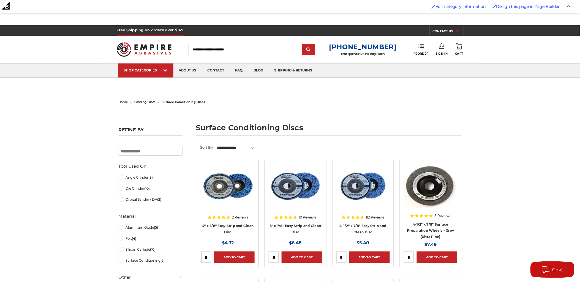
click at [370, 195] on img at bounding box center [362, 186] width 53 height 44
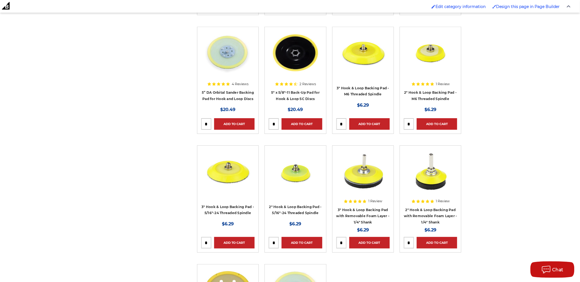
scroll to position [672, 0]
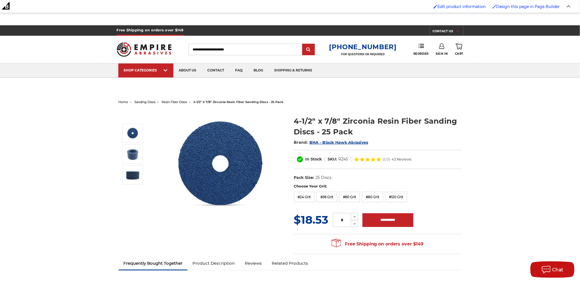
click at [226, 164] on img at bounding box center [221, 164] width 110 height 109
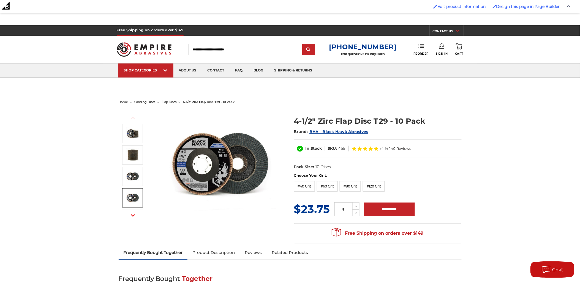
click at [136, 212] on button "Next" at bounding box center [132, 216] width 13 height 12
click at [134, 119] on use "button" at bounding box center [133, 118] width 4 height 2
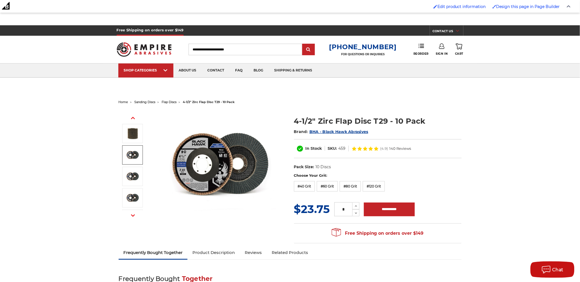
click at [134, 119] on use "button" at bounding box center [133, 118] width 4 height 2
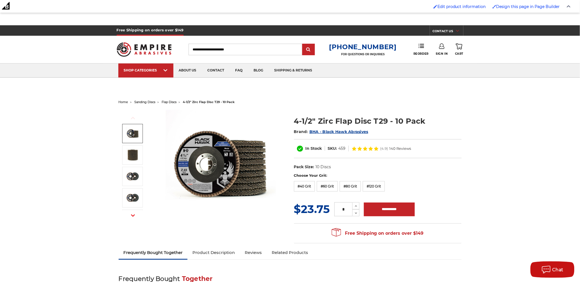
click at [206, 160] on img at bounding box center [221, 165] width 110 height 110
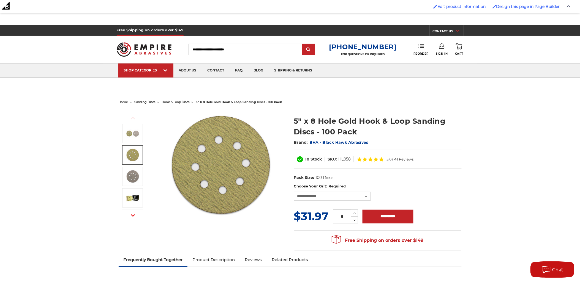
click at [210, 161] on img at bounding box center [221, 165] width 110 height 110
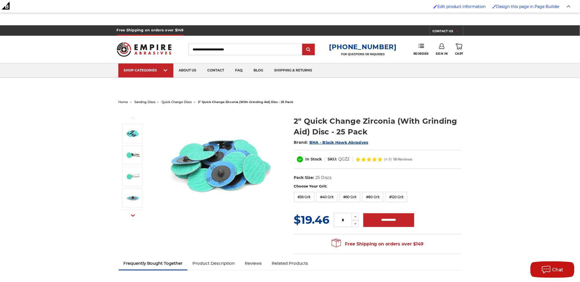
click at [226, 160] on img at bounding box center [221, 165] width 110 height 110
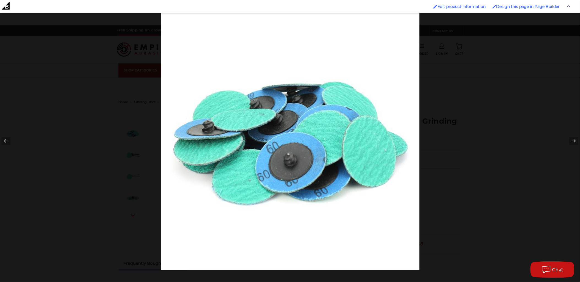
click at [139, 152] on div at bounding box center [290, 141] width 580 height 282
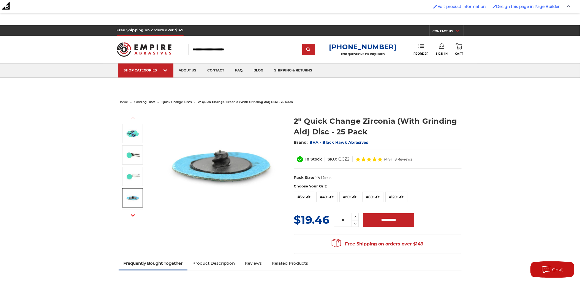
click at [131, 214] on icon "button" at bounding box center [133, 216] width 4 height 4
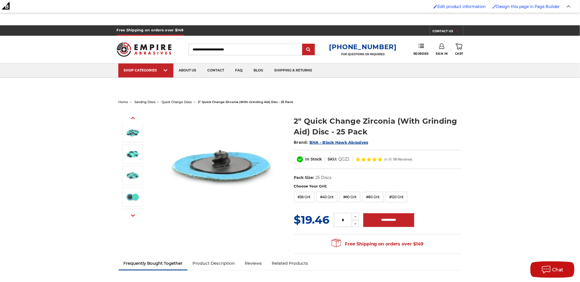
click at [131, 214] on icon "button" at bounding box center [133, 216] width 4 height 4
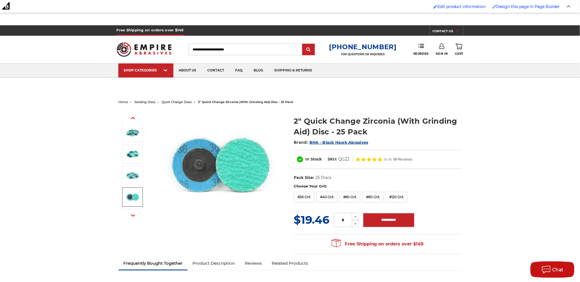
click at [202, 167] on img at bounding box center [221, 165] width 110 height 110
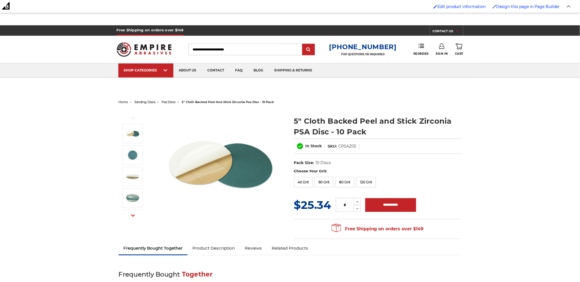
click at [251, 166] on img at bounding box center [221, 165] width 110 height 110
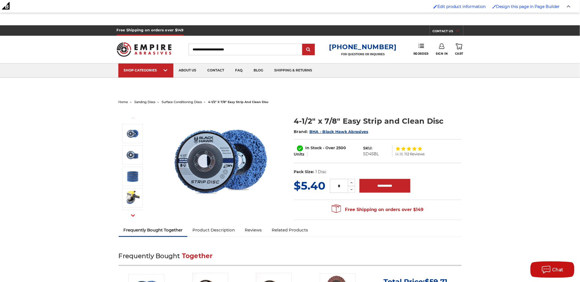
click at [216, 167] on img at bounding box center [221, 161] width 110 height 103
